Goal: Task Accomplishment & Management: Use online tool/utility

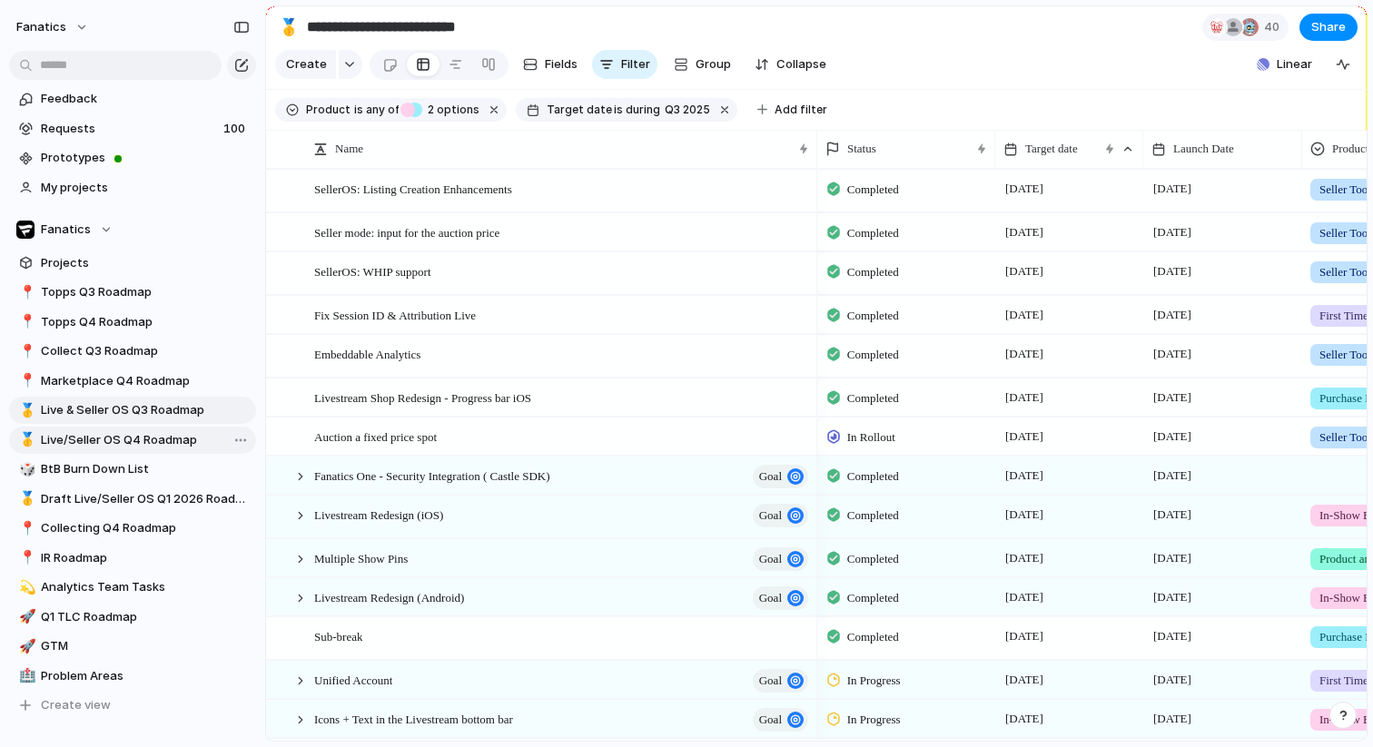
click at [90, 439] on span "Live/Seller OS Q4 Roadmap" at bounding box center [145, 440] width 209 height 18
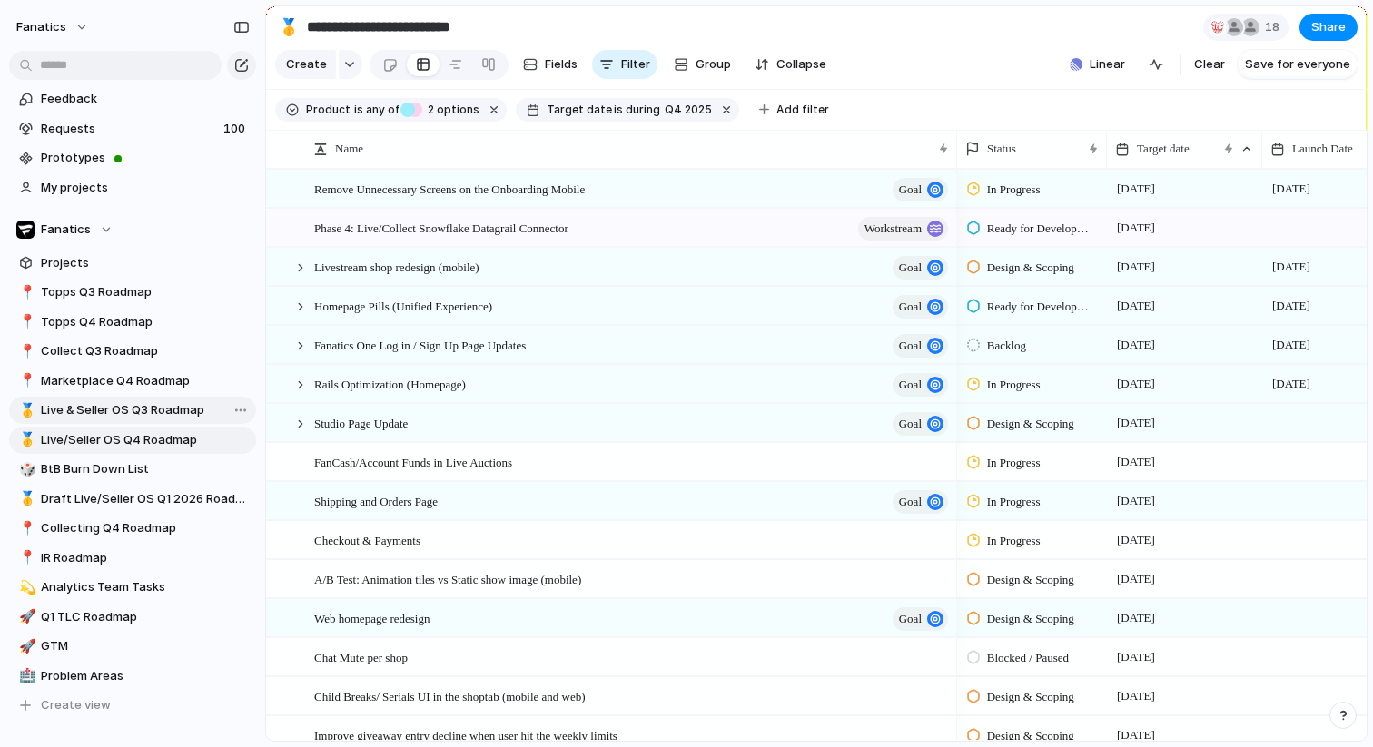
type input "**********"
click at [301, 56] on span "Create" at bounding box center [306, 64] width 41 height 18
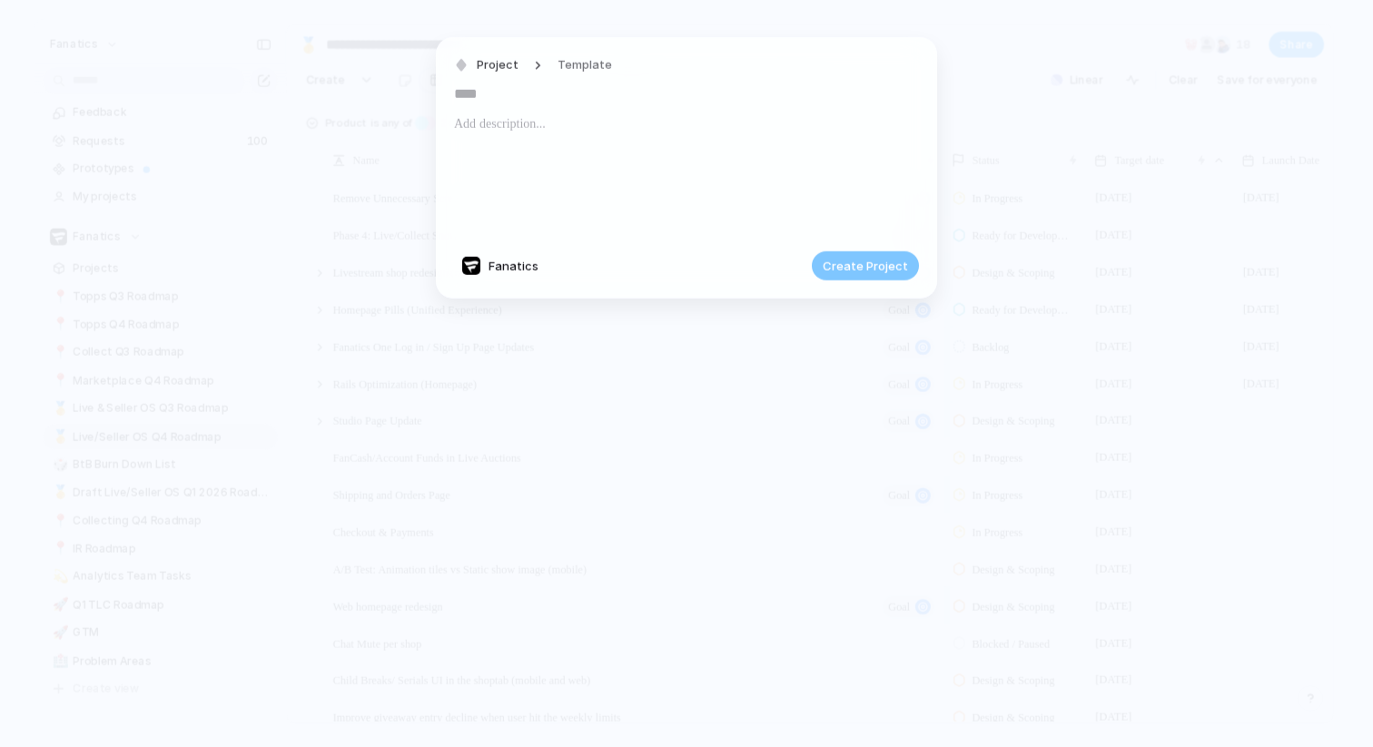
click at [649, 149] on div at bounding box center [686, 174] width 465 height 123
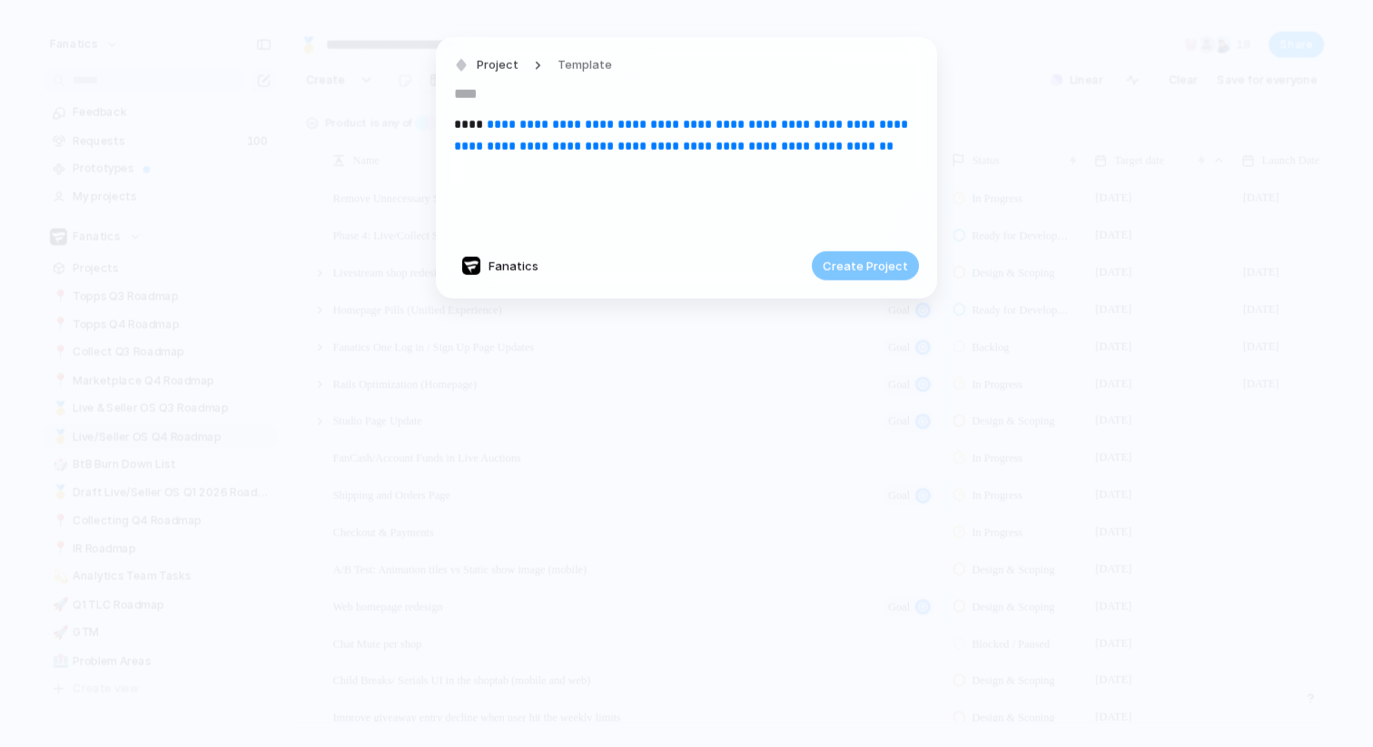
click at [501, 92] on input "text" at bounding box center [686, 93] width 465 height 29
paste input "**********"
type input "**********"
click at [873, 264] on span "Create Project" at bounding box center [865, 266] width 85 height 18
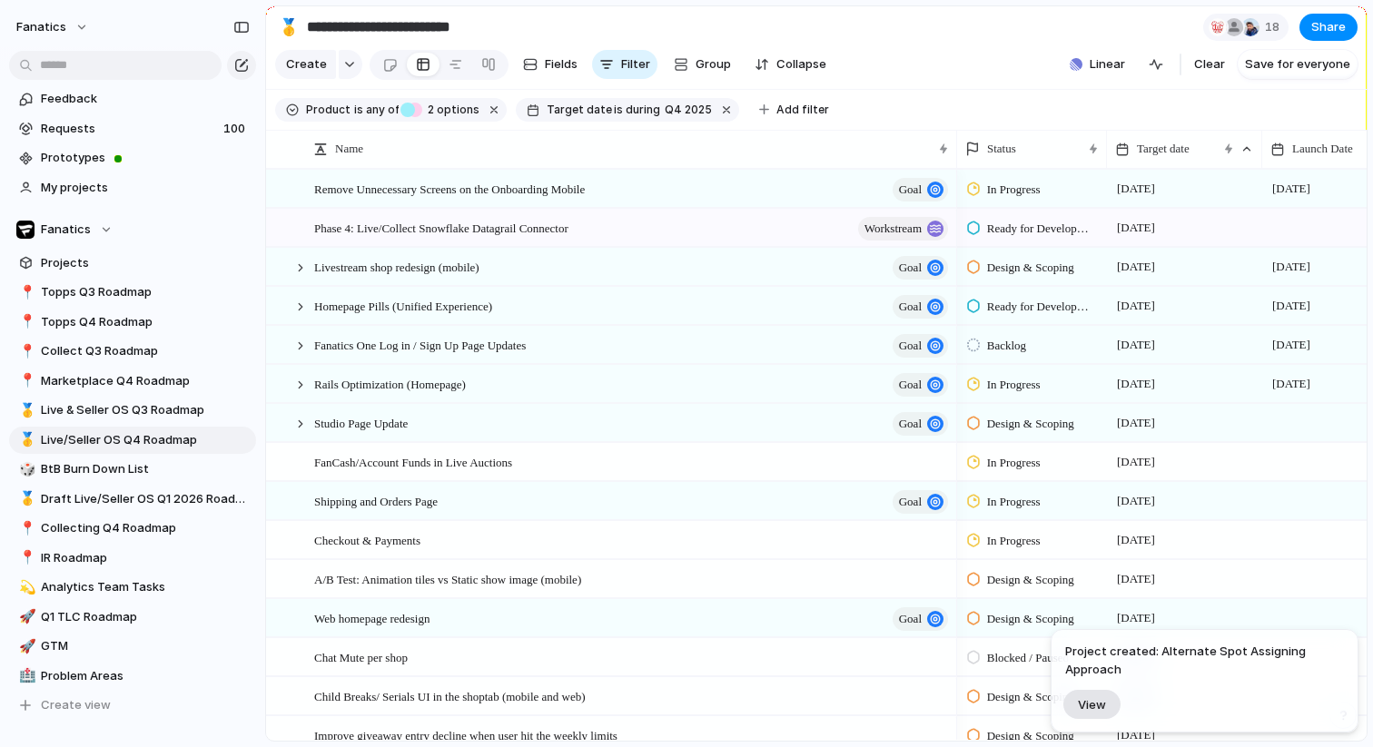
click at [1104, 705] on span "View" at bounding box center [1092, 704] width 28 height 15
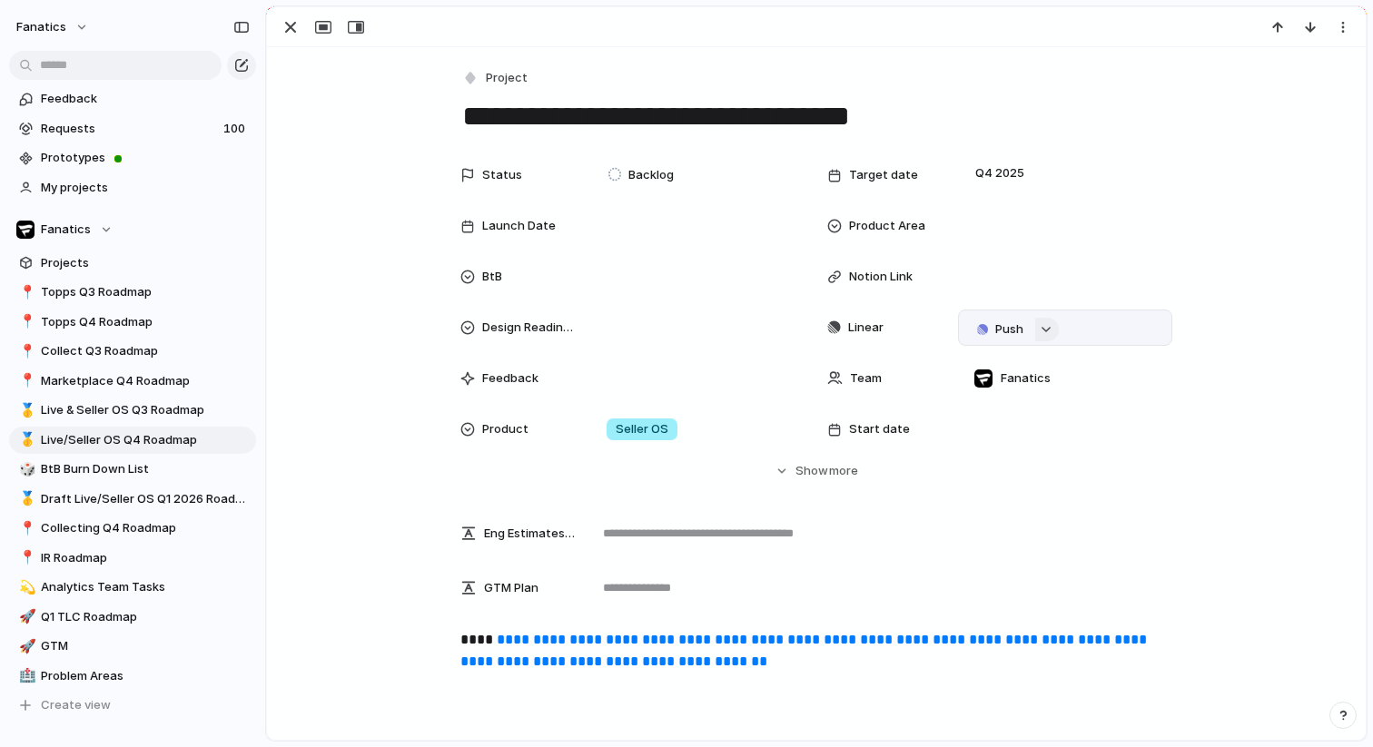
click at [1049, 325] on button "button" at bounding box center [1047, 330] width 24 height 24
type input "**********"
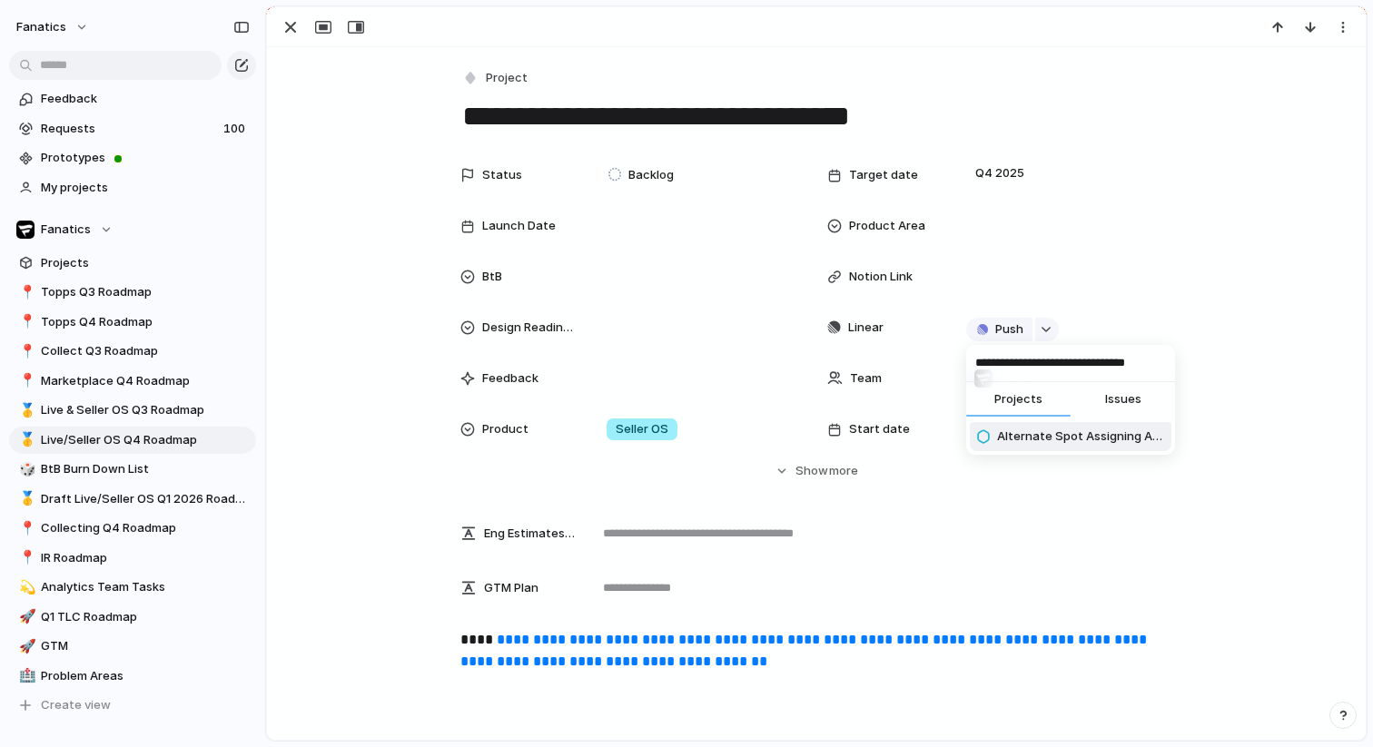
scroll to position [0, 0]
click at [1034, 442] on span "Alternate Spot Assigning Approach" at bounding box center [1080, 437] width 167 height 18
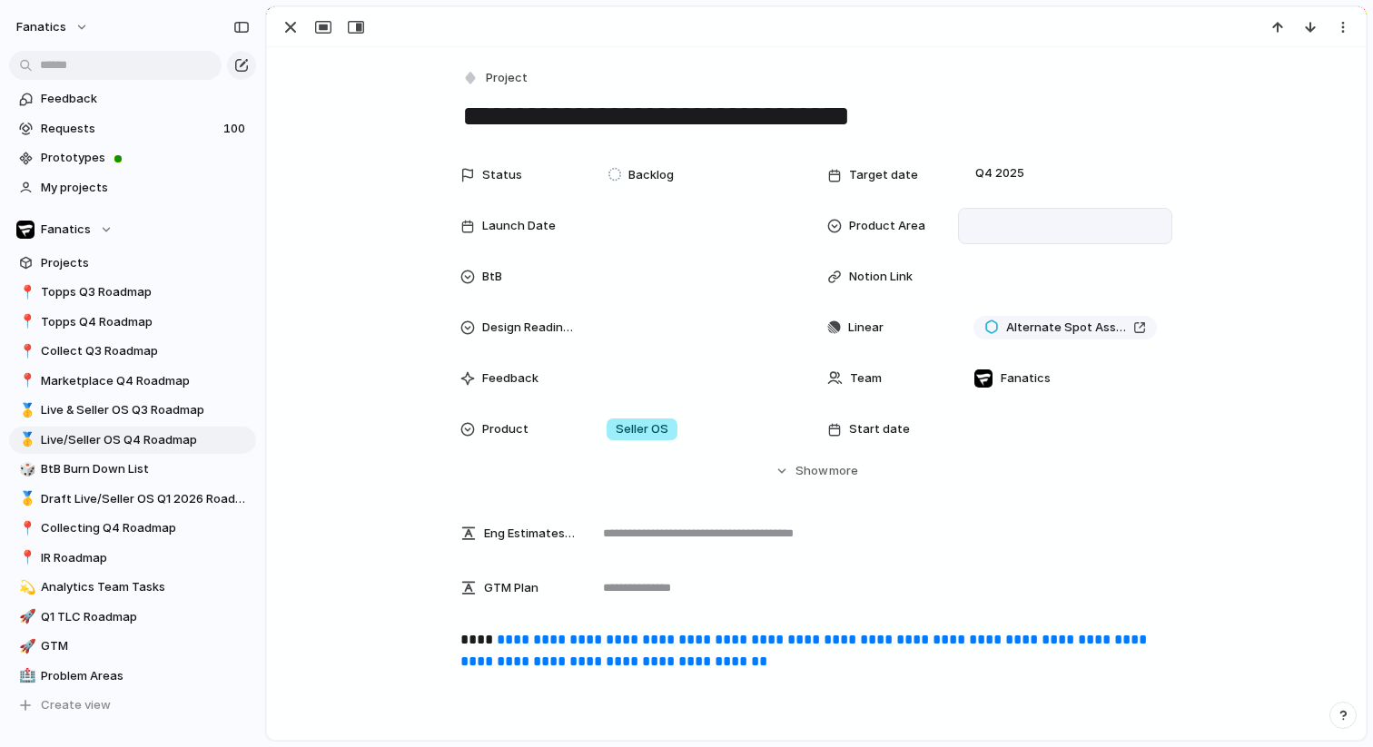
click at [994, 240] on div at bounding box center [1065, 226] width 214 height 36
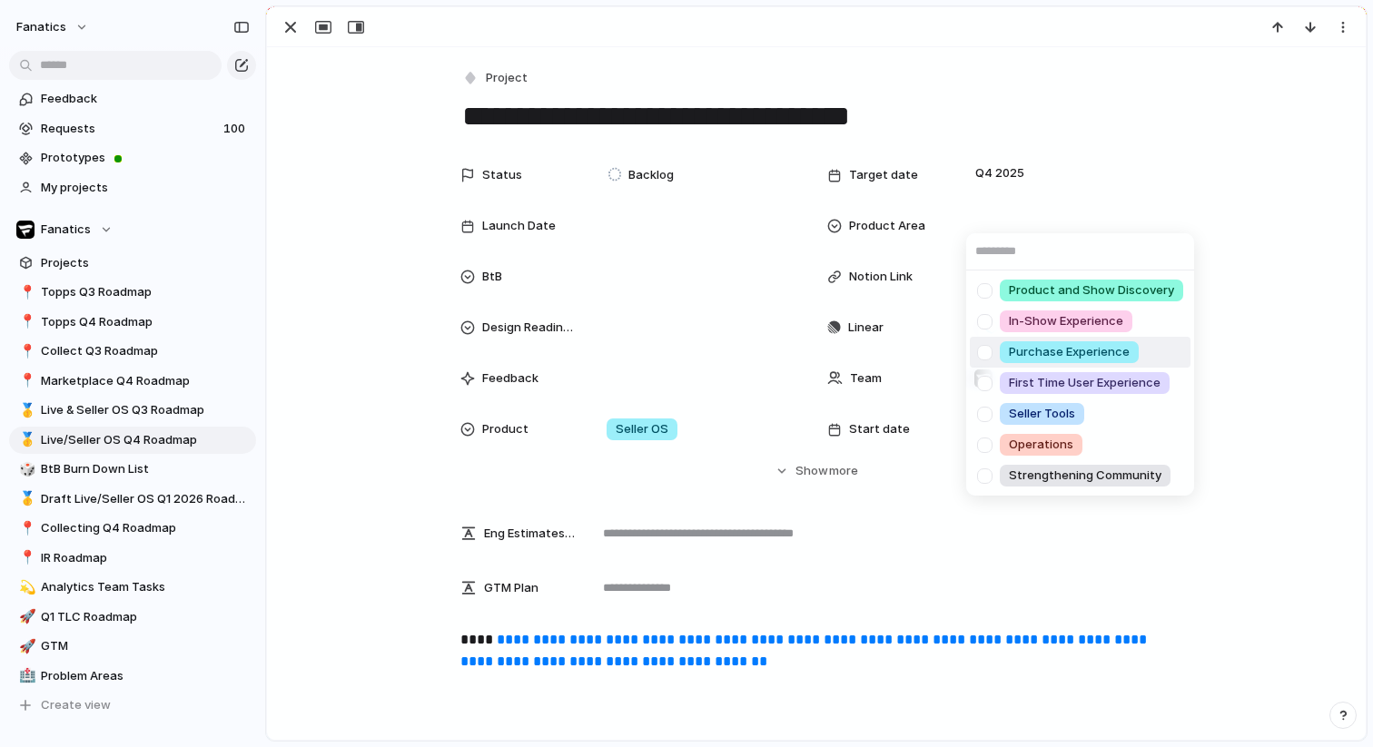
click at [986, 346] on div at bounding box center [985, 353] width 32 height 32
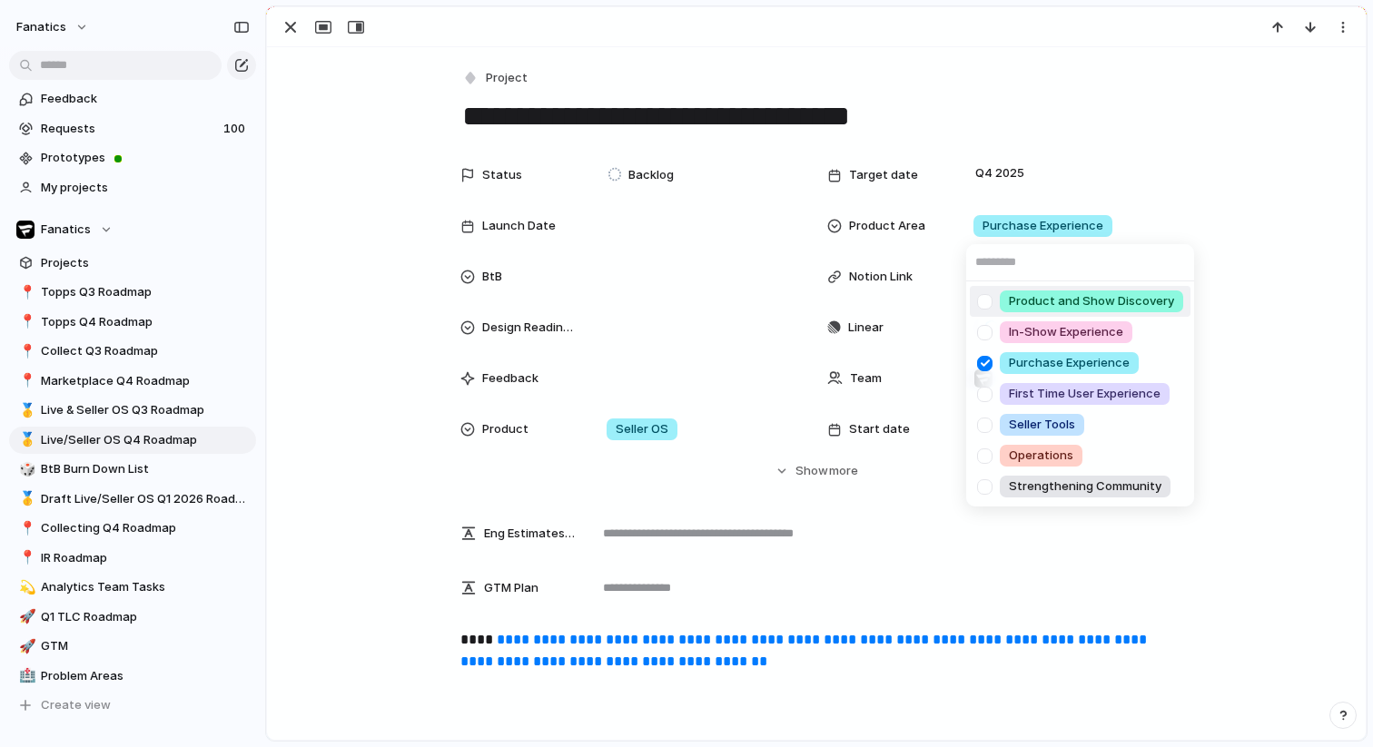
click at [607, 235] on div "Product and Show Discovery In-Show Experience Purchase Experience First Time Us…" at bounding box center [686, 373] width 1373 height 747
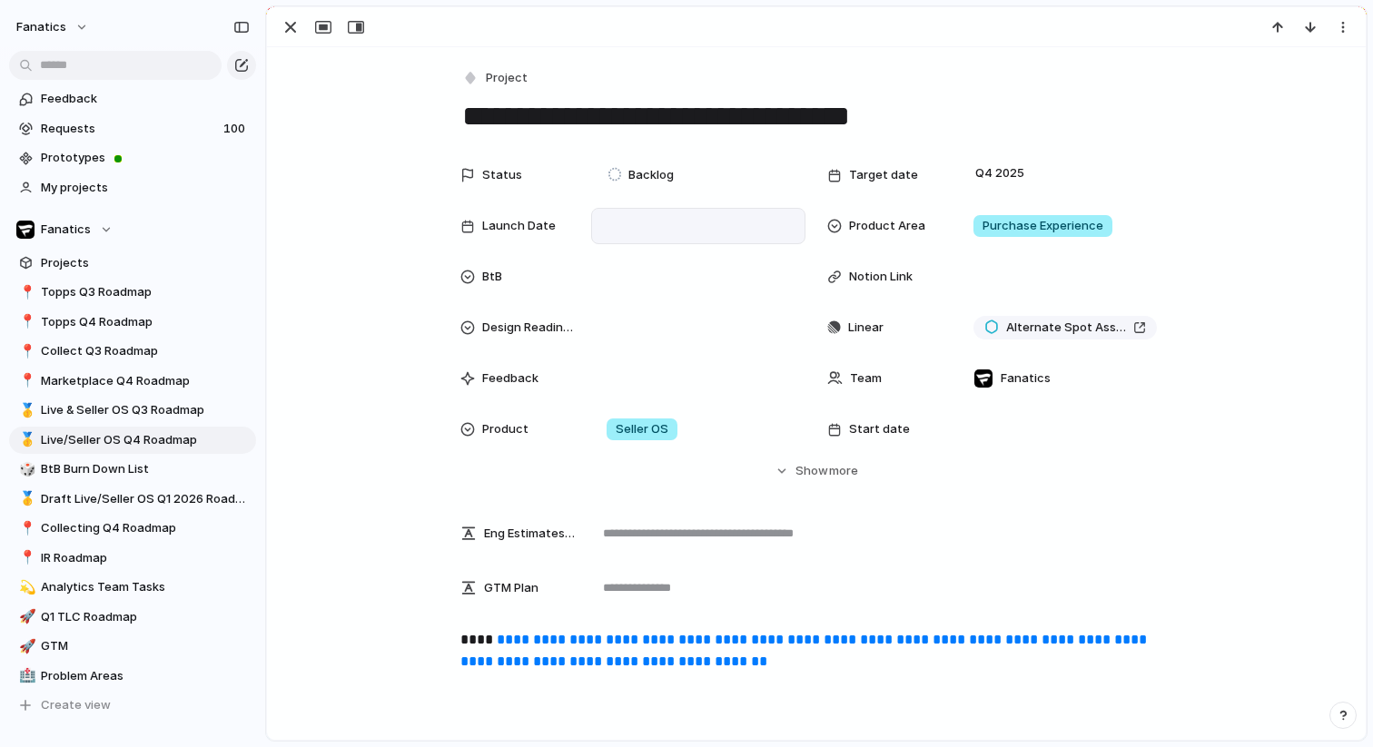
click at [607, 232] on div at bounding box center [698, 226] width 198 height 20
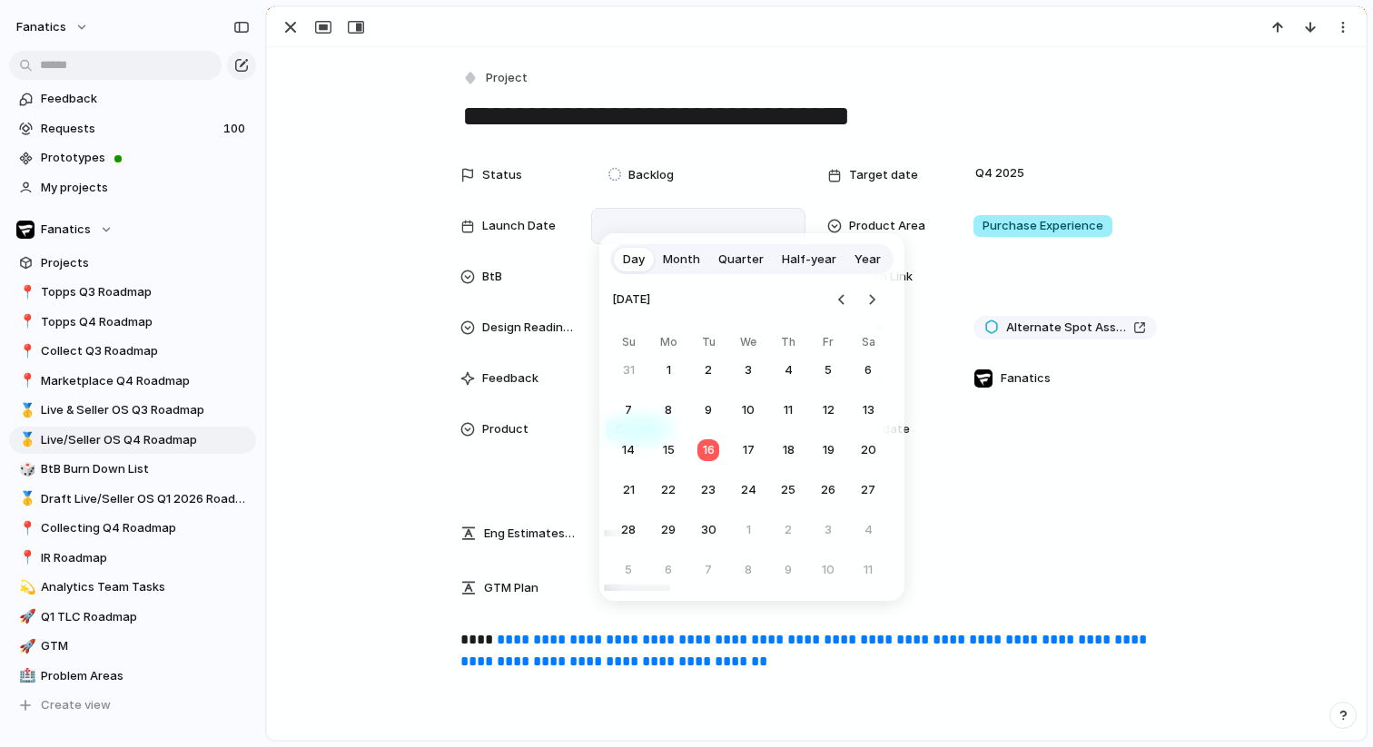
click at [809, 78] on div "Day Month Quarter Half-year Year [DATE] Su Mo Tu We Th Fr Sa 31 1 2 3 4 5 6 7 8…" at bounding box center [686, 373] width 1373 height 747
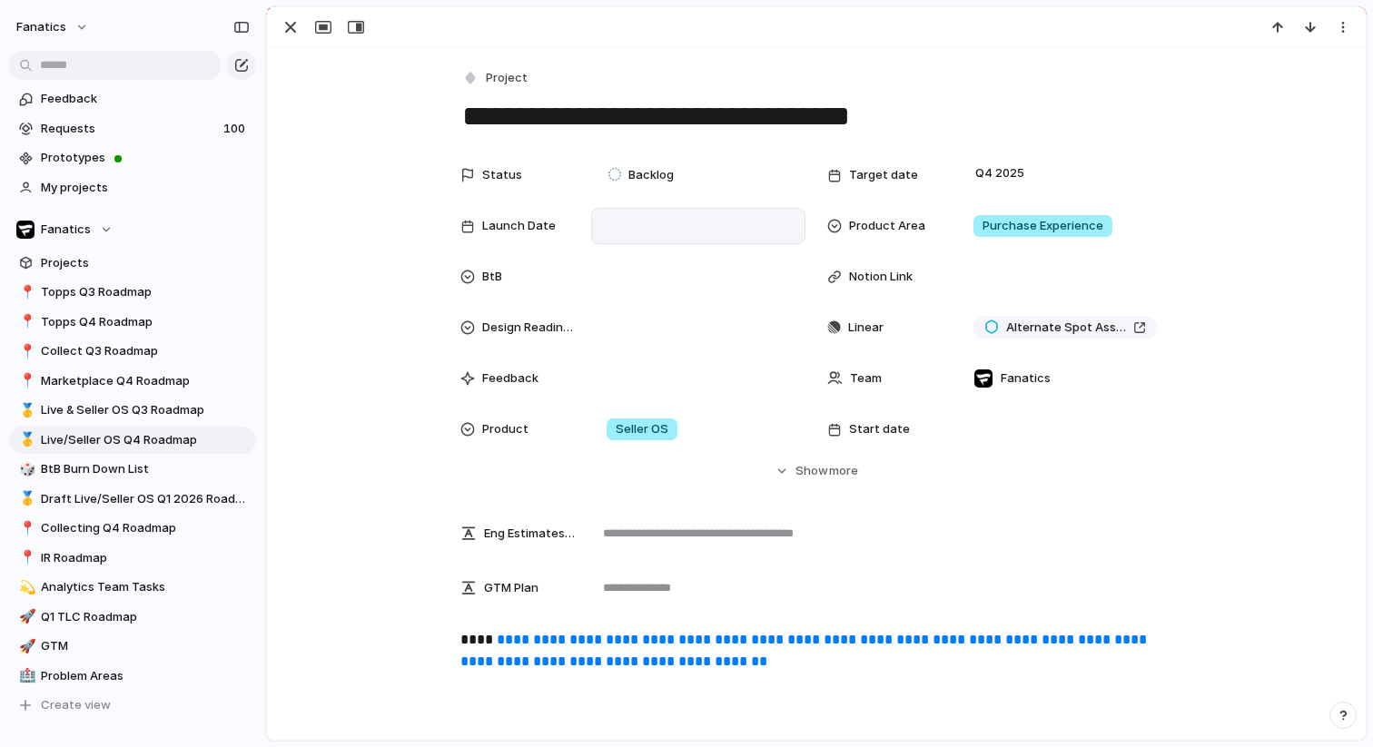
click at [632, 156] on div "**********" at bounding box center [816, 527] width 1099 height 961
click at [631, 176] on span "Backlog" at bounding box center [650, 175] width 45 height 18
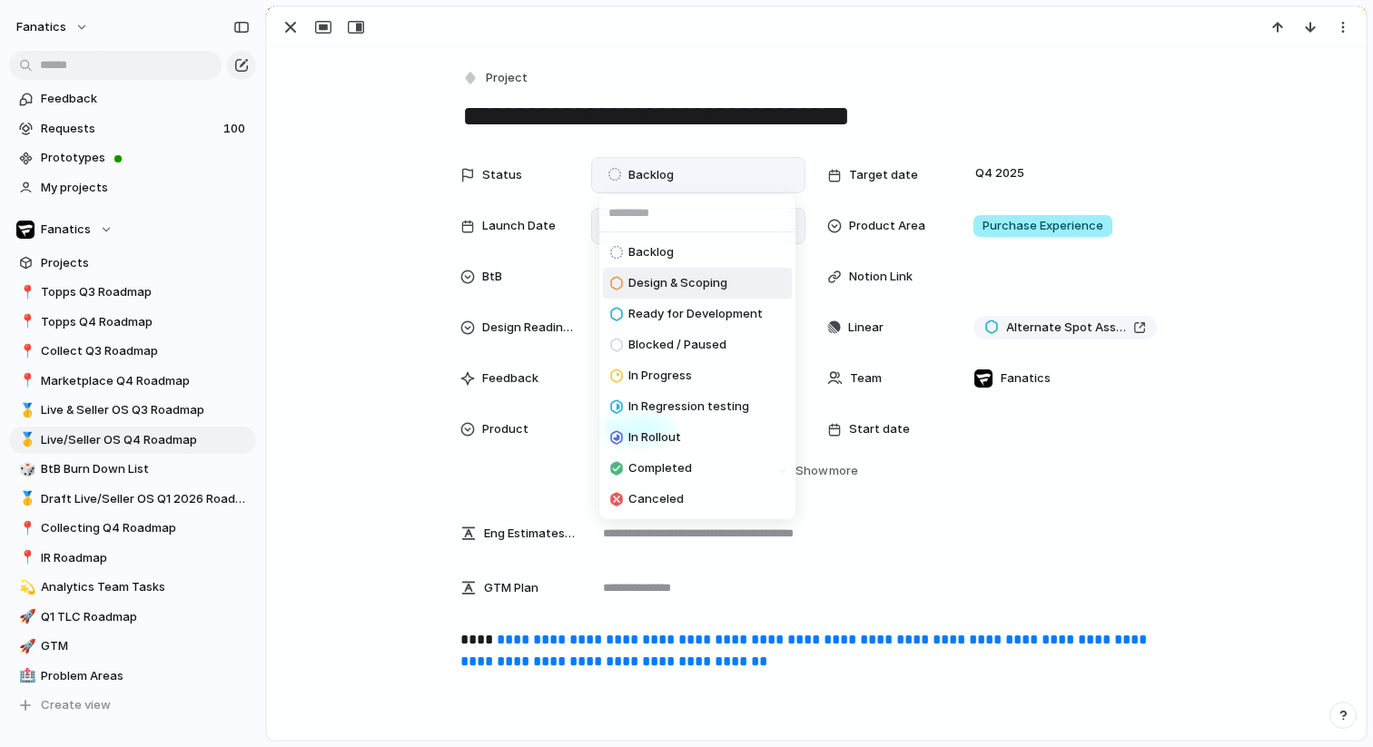
click at [664, 277] on span "Design & Scoping" at bounding box center [677, 283] width 99 height 18
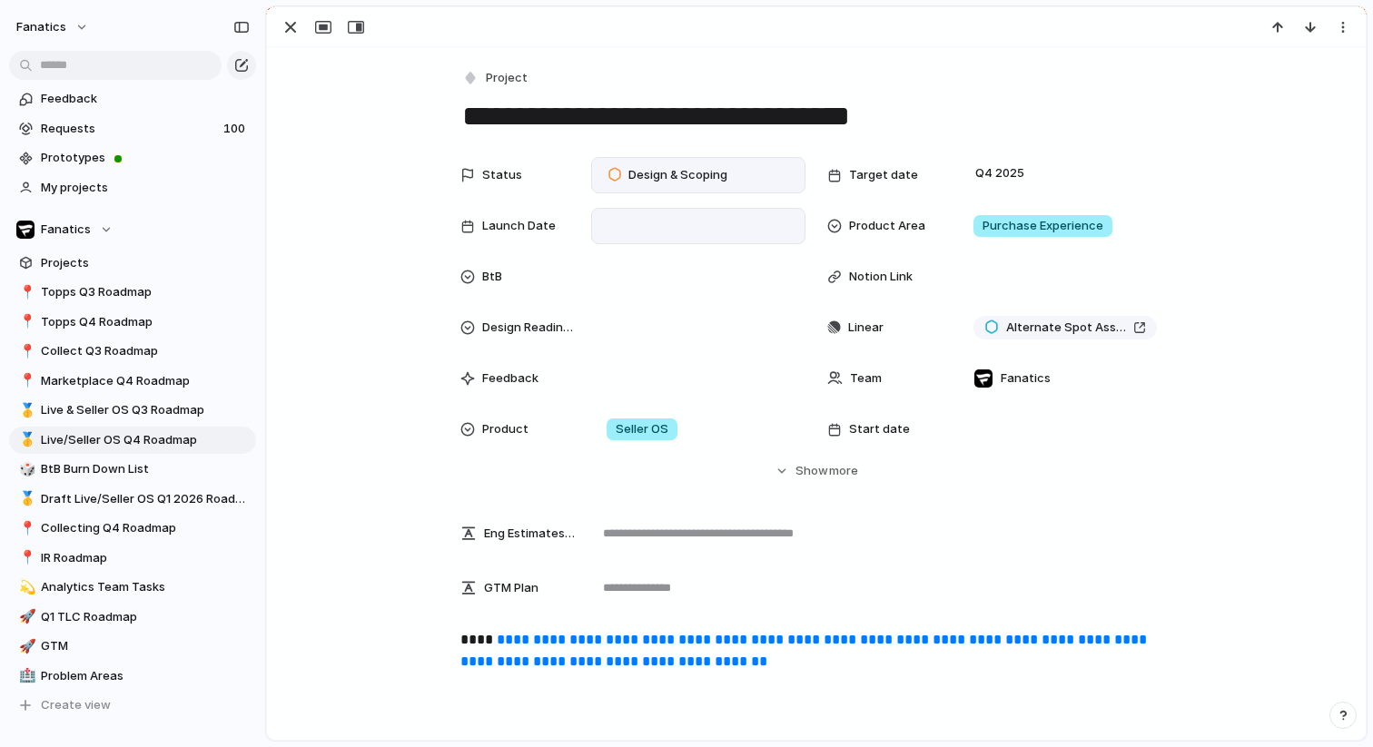
click at [677, 176] on span "Design & Scoping" at bounding box center [677, 175] width 99 height 18
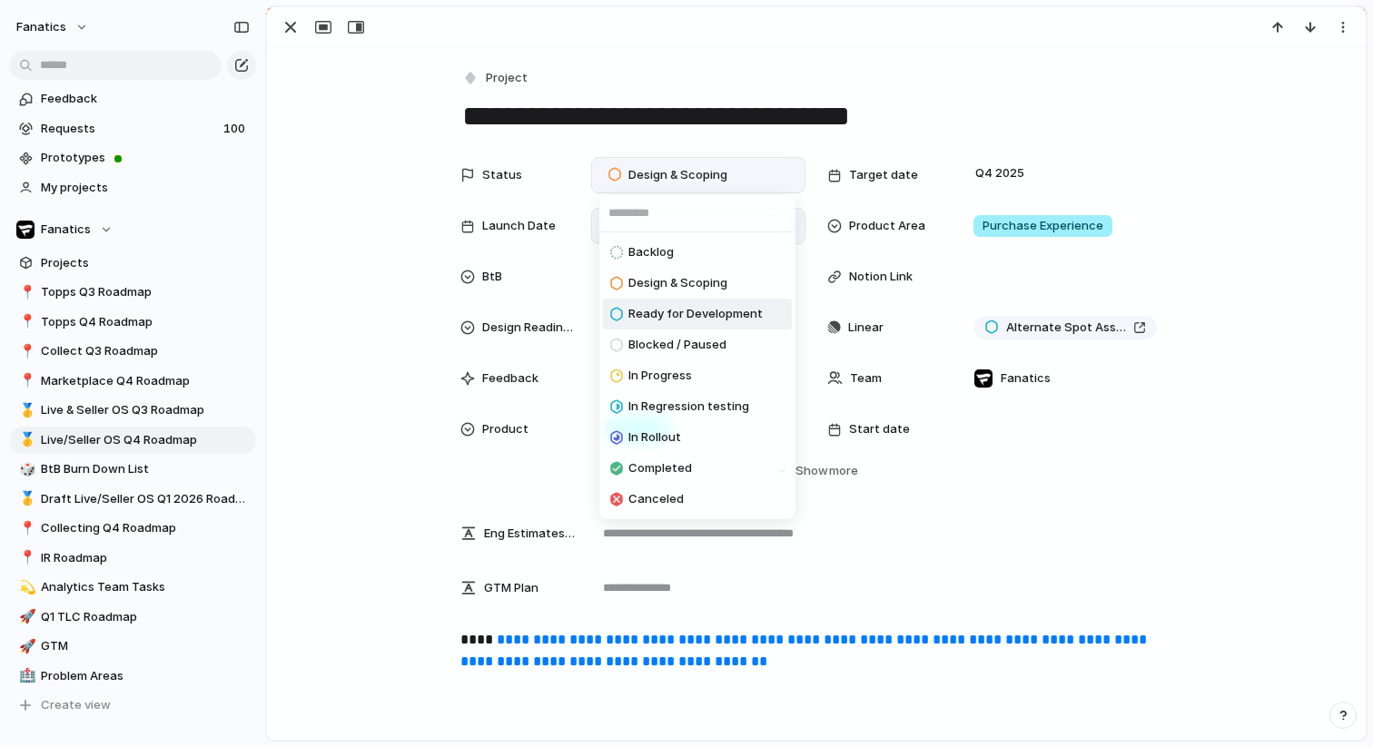
click at [660, 312] on span "Ready for Development" at bounding box center [695, 314] width 134 height 18
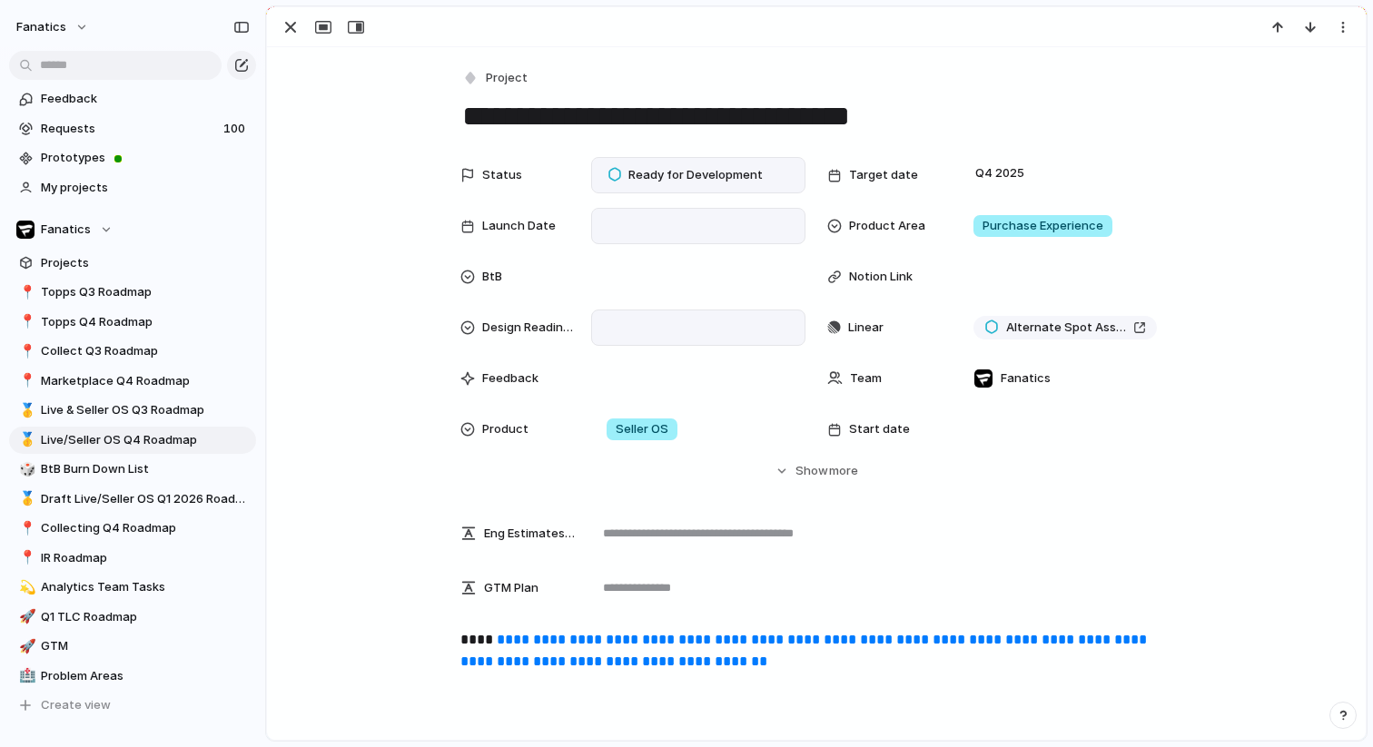
click at [649, 328] on div at bounding box center [698, 328] width 198 height 20
click at [626, 451] on span "Not required" at bounding box center [655, 454] width 72 height 18
click at [798, 473] on span "Show" at bounding box center [811, 471] width 33 height 18
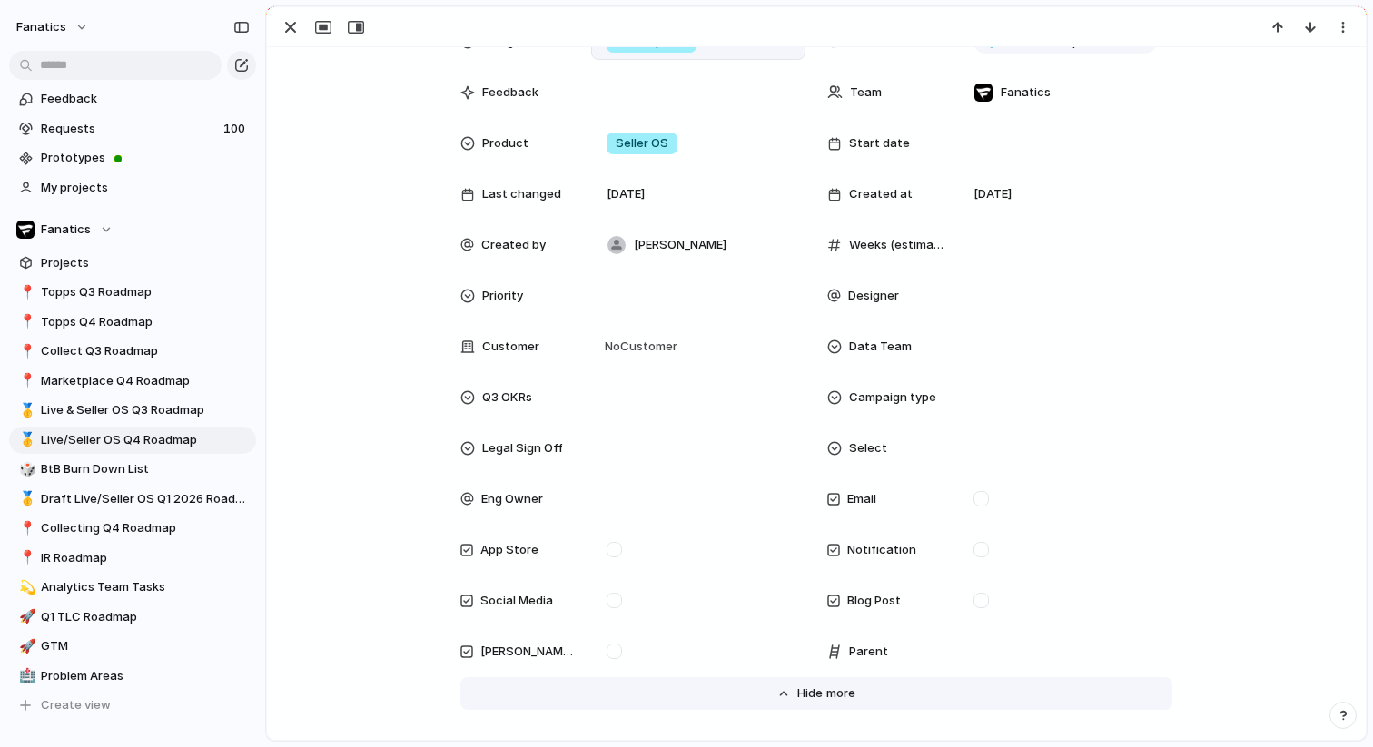
scroll to position [421, 0]
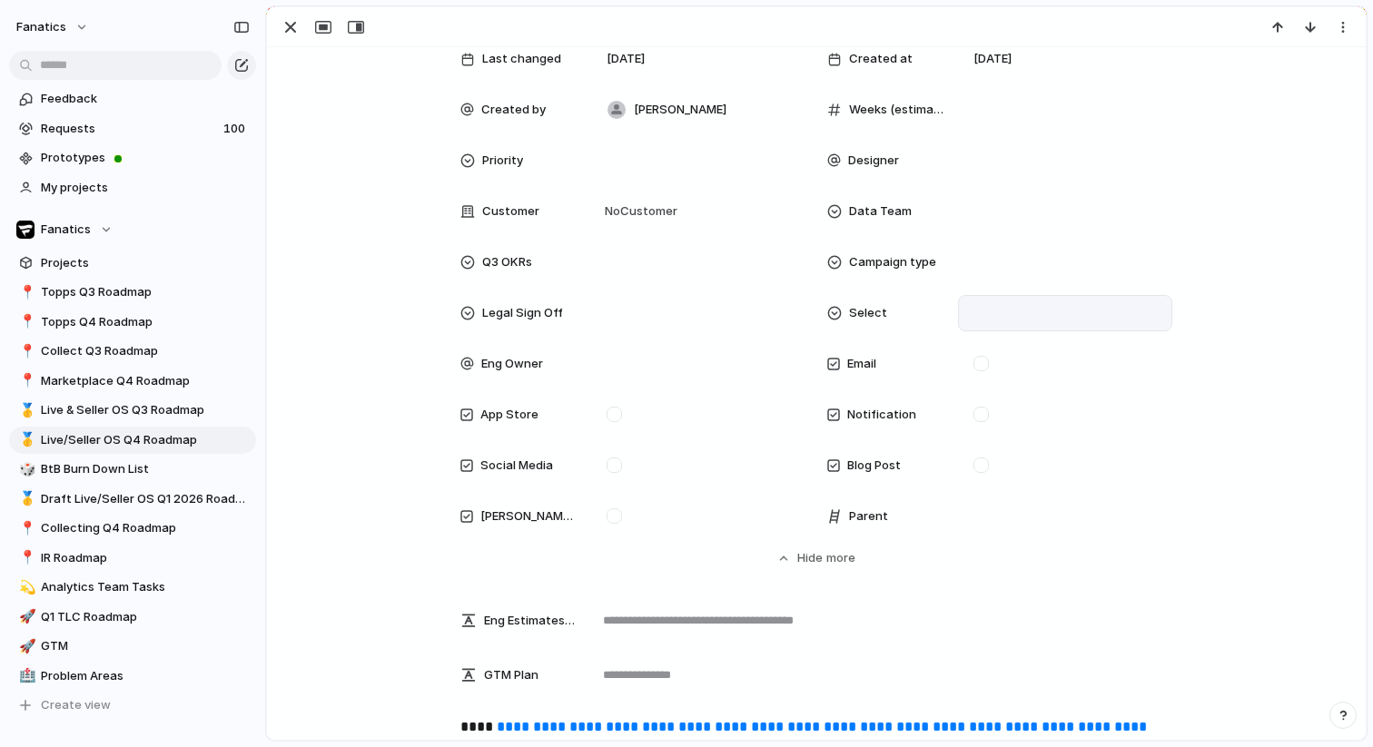
click at [1000, 311] on div at bounding box center [1065, 313] width 198 height 20
click at [1000, 311] on div "Yes No Select" at bounding box center [686, 373] width 1373 height 747
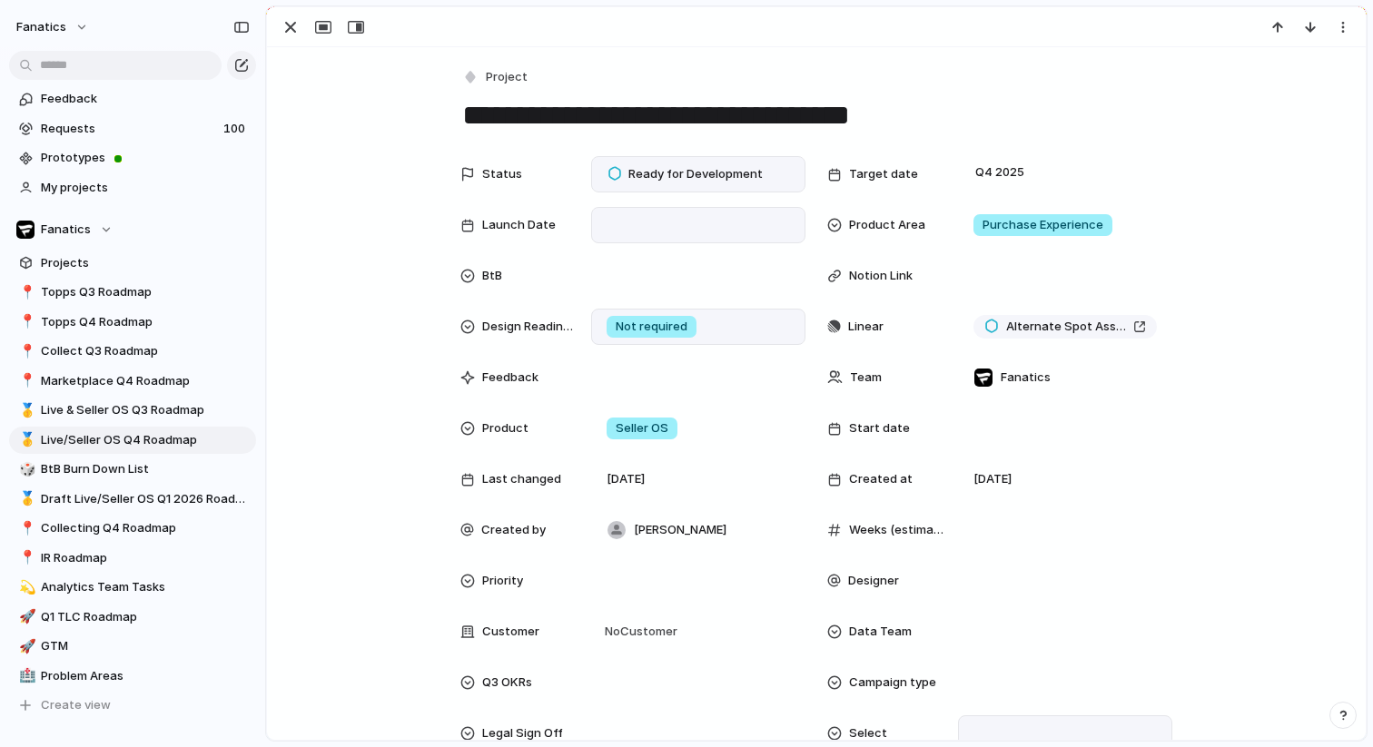
scroll to position [0, 0]
click at [287, 30] on div "button" at bounding box center [291, 27] width 22 height 22
